Goal: Task Accomplishment & Management: Use online tool/utility

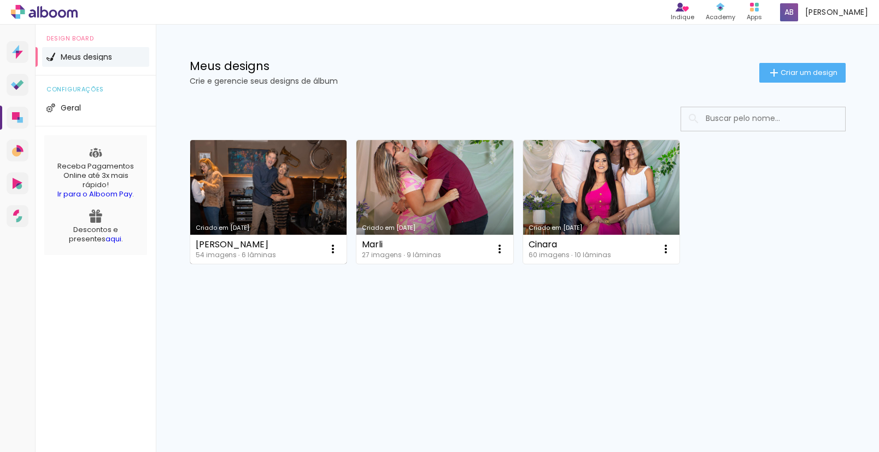
click at [246, 195] on link "Criado em [DATE]" at bounding box center [268, 202] width 157 height 124
